Goal: Information Seeking & Learning: Learn about a topic

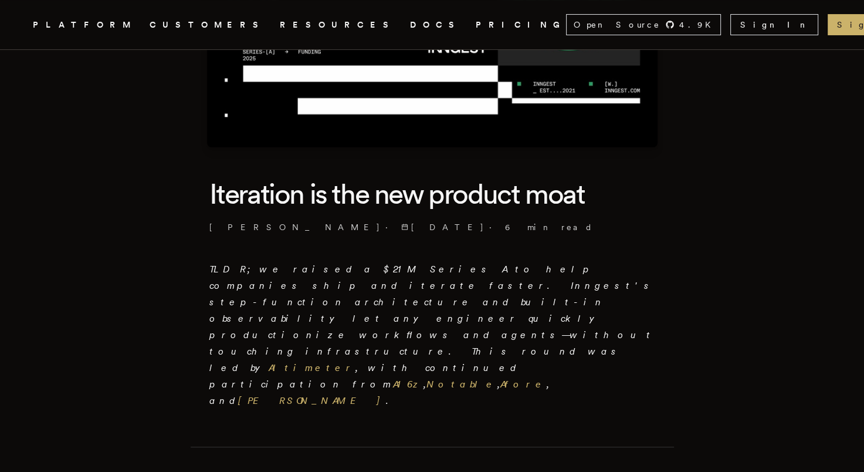
scroll to position [195, 0]
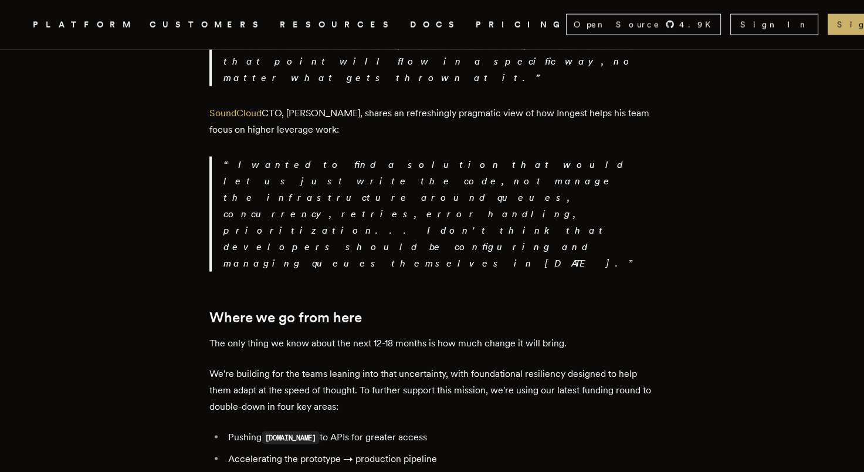
scroll to position [0, 0]
